Goal: Find specific page/section: Find specific page/section

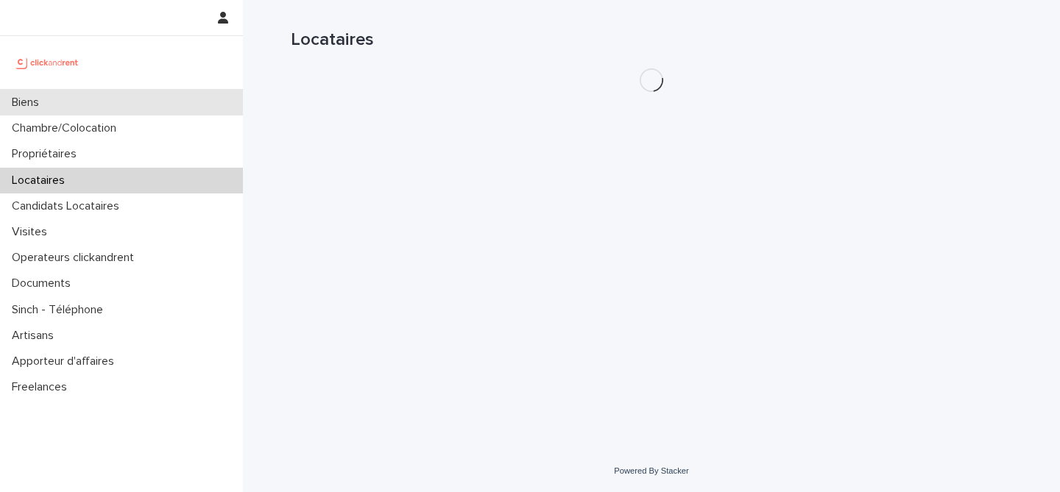
click at [114, 111] on div "Biens" at bounding box center [121, 103] width 243 height 26
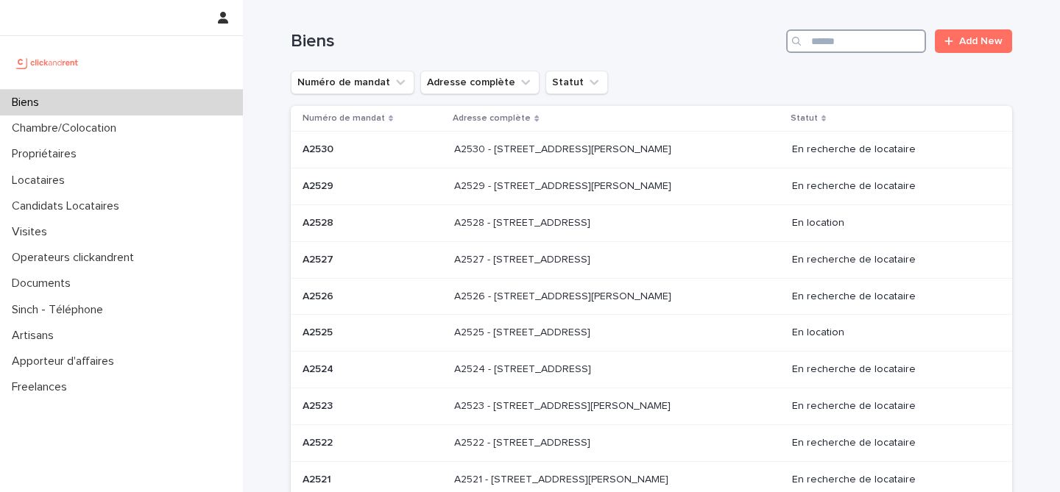
click at [810, 29] on input "Search" at bounding box center [856, 41] width 140 height 24
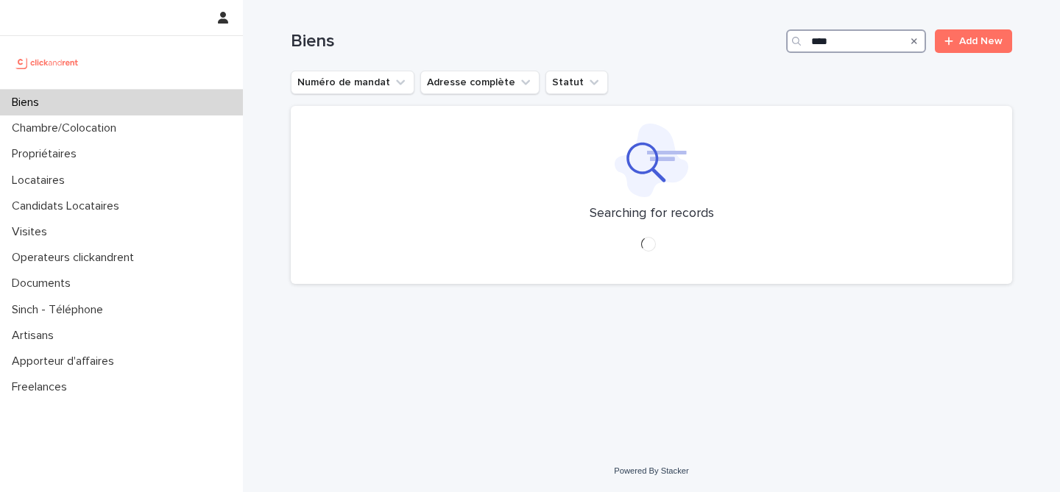
type input "*****"
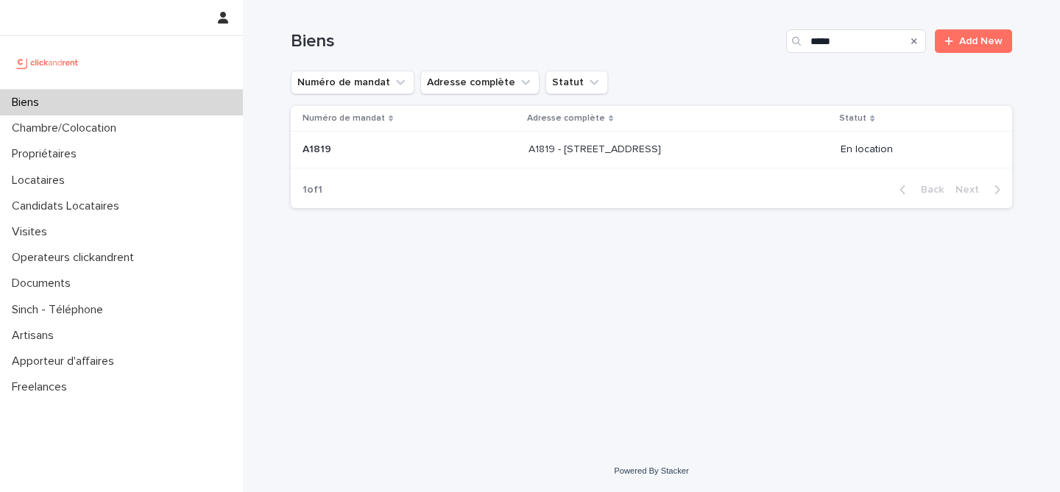
click at [633, 141] on p "A1819 - [STREET_ADDRESS]" at bounding box center [595, 148] width 135 height 15
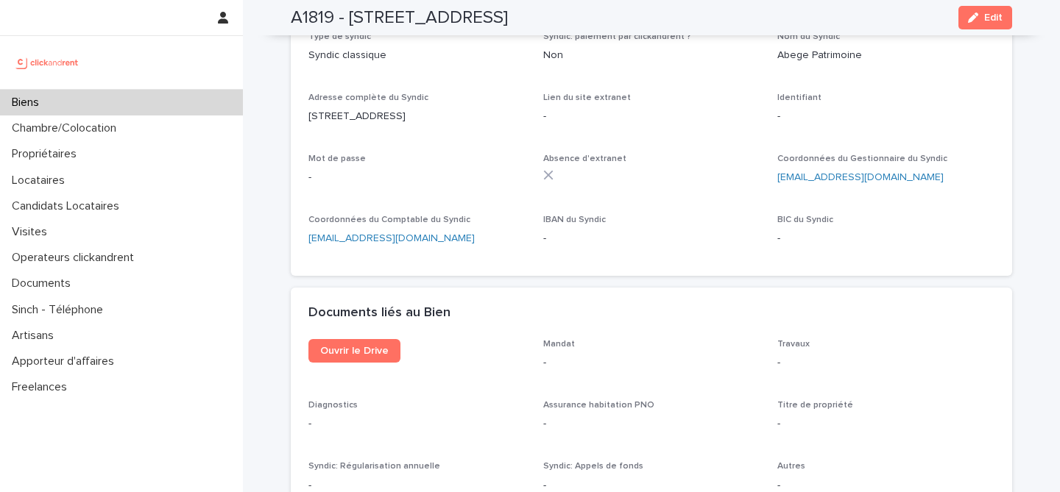
scroll to position [5706, 0]
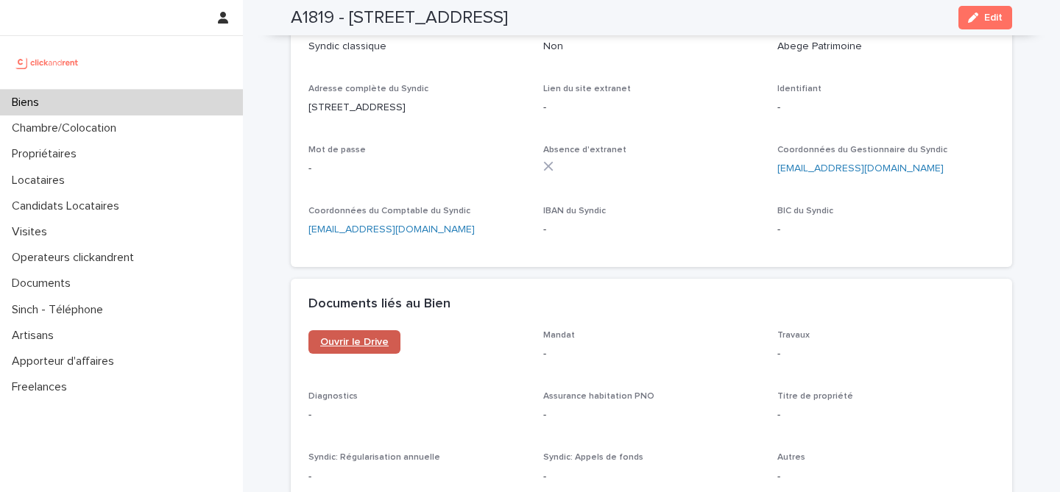
click at [371, 330] on link "Ouvrir le Drive" at bounding box center [354, 342] width 92 height 24
